Goal: Find contact information: Find contact information

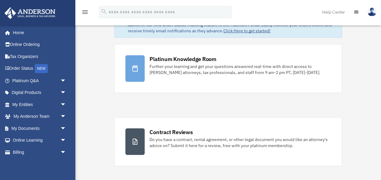
scroll to position [27, 0]
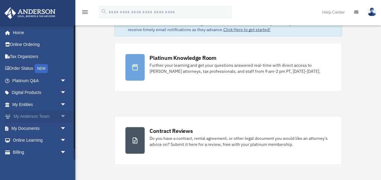
click at [60, 116] on span "arrow_drop_down" at bounding box center [66, 116] width 12 height 12
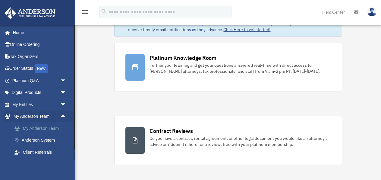
click at [52, 128] on link "My Anderson Team" at bounding box center [41, 128] width 67 height 12
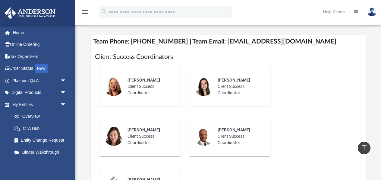
scroll to position [244, 0]
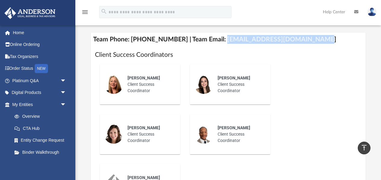
drag, startPoint x: 215, startPoint y: 40, endPoint x: 310, endPoint y: 38, distance: 94.4
click at [310, 38] on h4 "Team Phone: [PHONE_NUMBER] | Team Email: [EMAIL_ADDRESS][DOMAIN_NAME]" at bounding box center [228, 40] width 275 height 14
copy h4 "[EMAIL_ADDRESS][DOMAIN_NAME]"
click at [372, 13] on img at bounding box center [372, 12] width 9 height 9
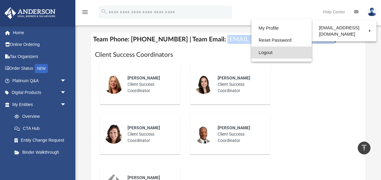
click at [262, 52] on link "Logout" at bounding box center [282, 52] width 60 height 12
